Goal: Information Seeking & Learning: Learn about a topic

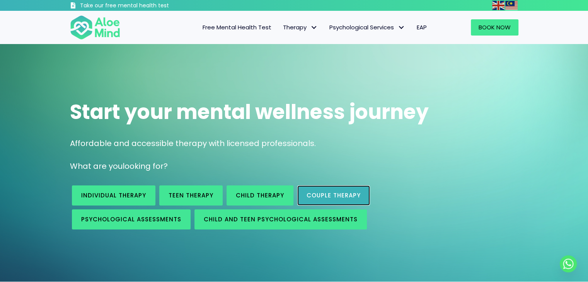
click at [305, 191] on link "Couple therapy" at bounding box center [333, 196] width 73 height 20
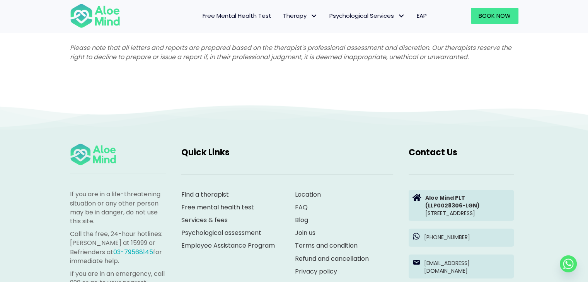
scroll to position [2112, 0]
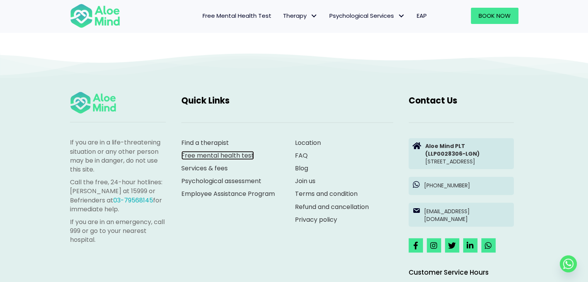
click at [209, 154] on link "Free mental health test" at bounding box center [217, 155] width 73 height 9
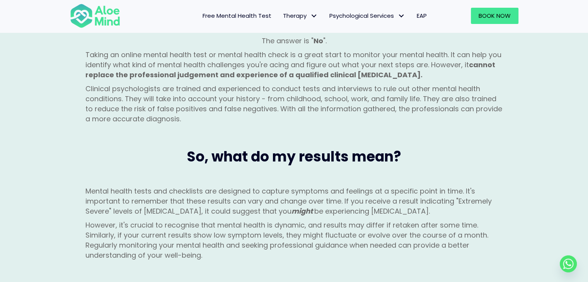
scroll to position [889, 0]
